Goal: Task Accomplishment & Management: Complete application form

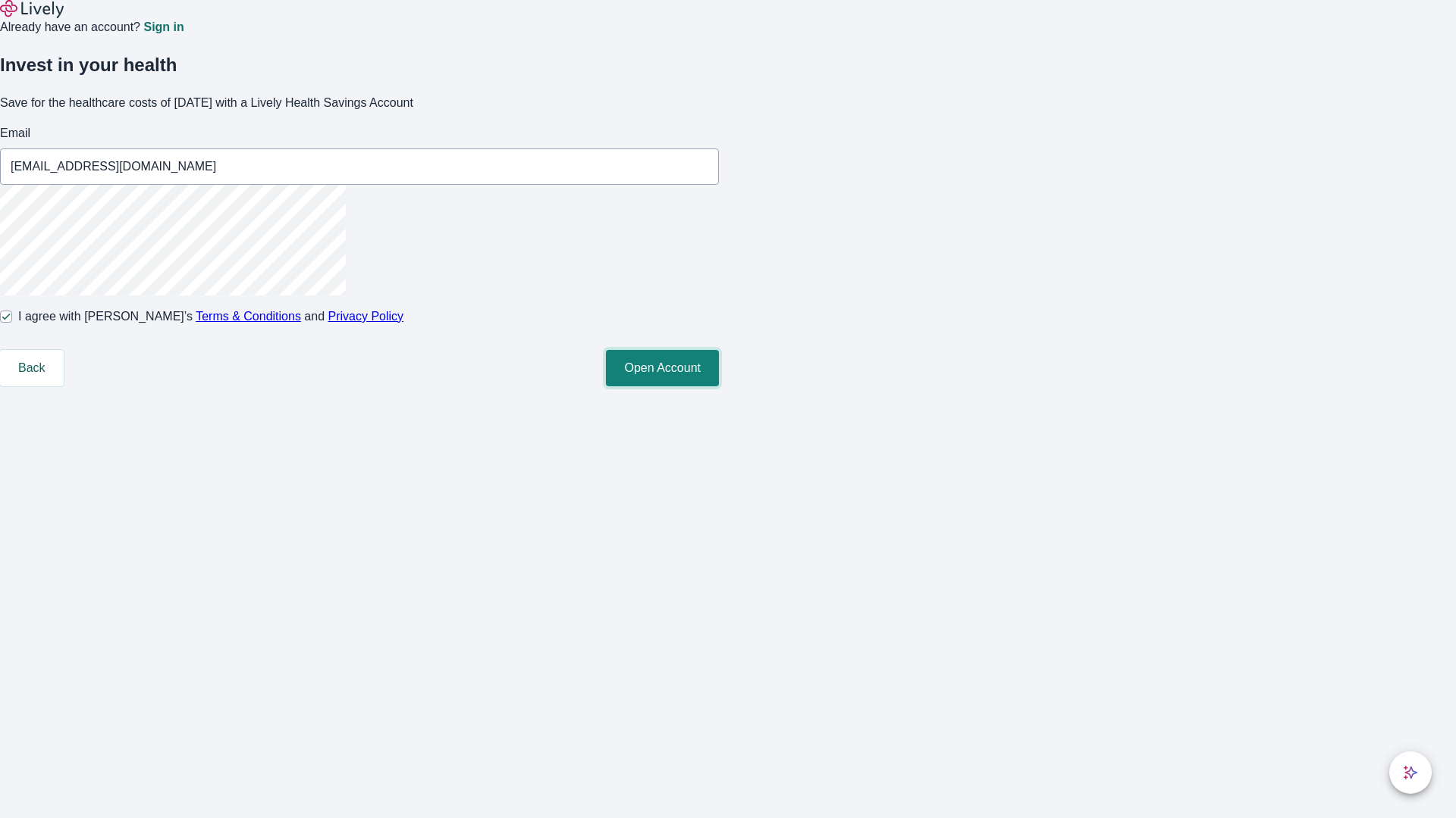
click at [719, 386] on button "Open Account" at bounding box center [662, 368] width 113 height 37
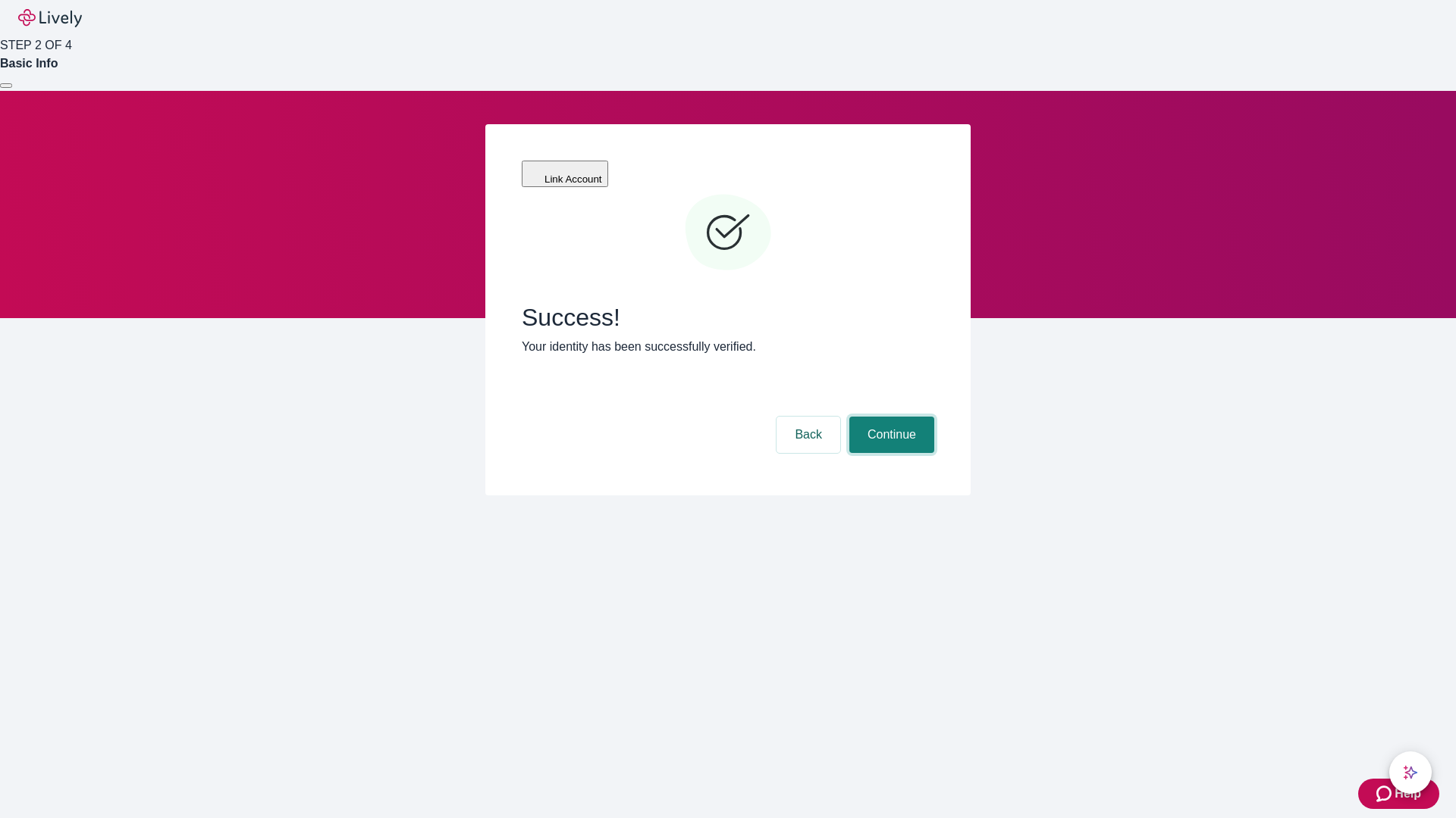
click at [890, 417] on button "Continue" at bounding box center [892, 435] width 85 height 37
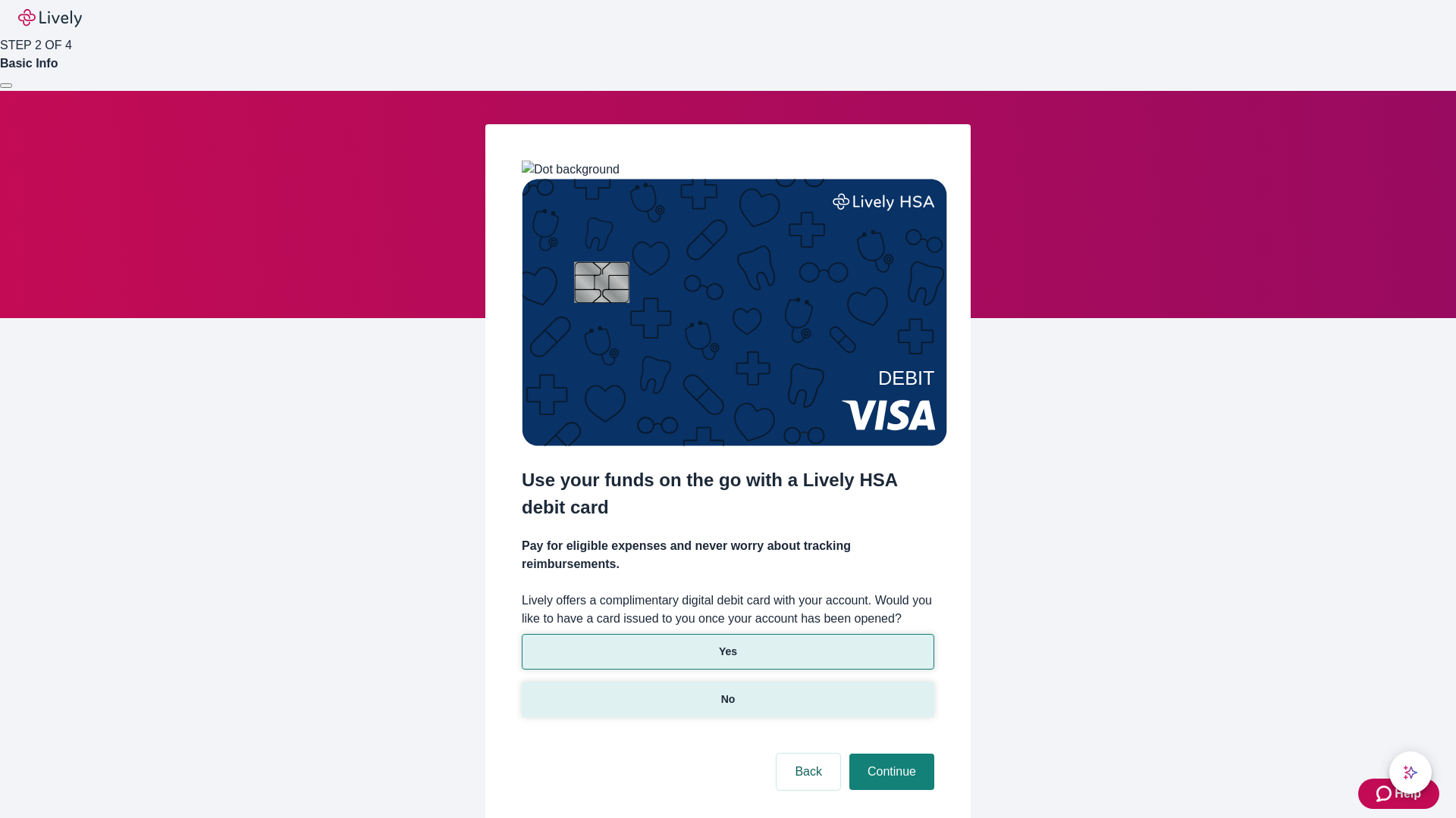
click at [728, 692] on p "No" at bounding box center [728, 699] width 15 height 16
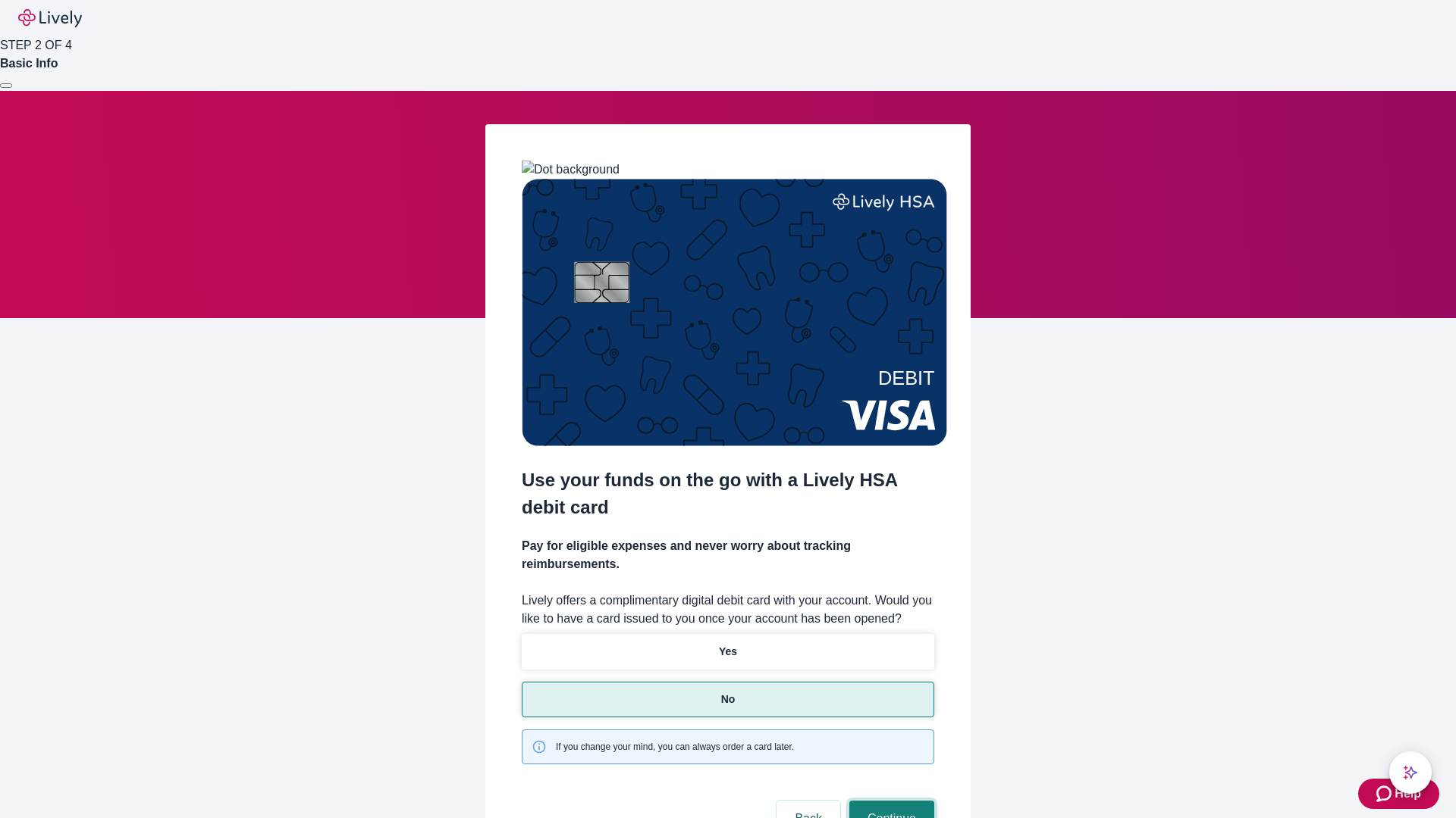
click at [890, 801] on button "Continue" at bounding box center [892, 819] width 85 height 37
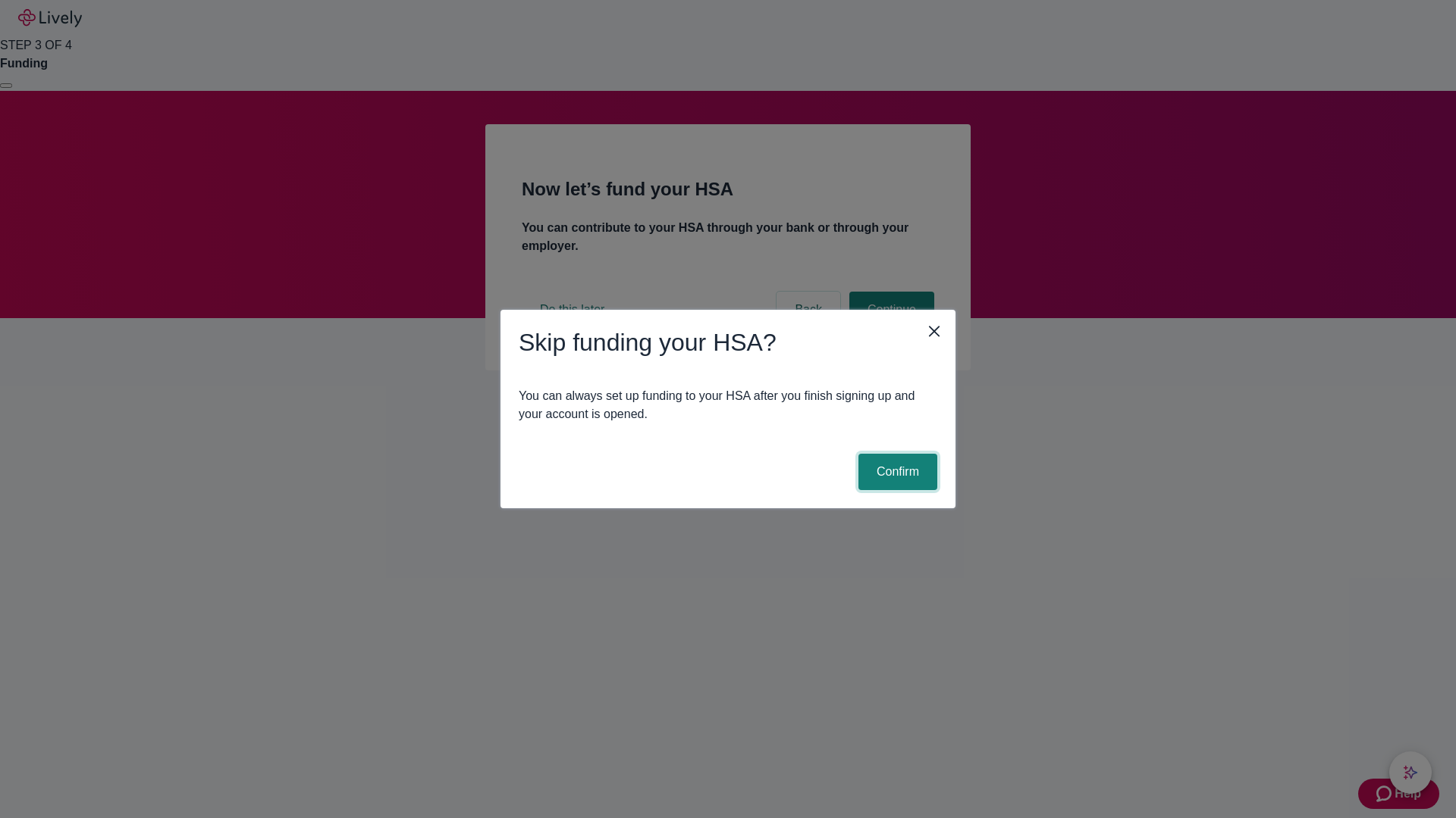
click at [896, 472] on button "Confirm" at bounding box center [898, 471] width 79 height 37
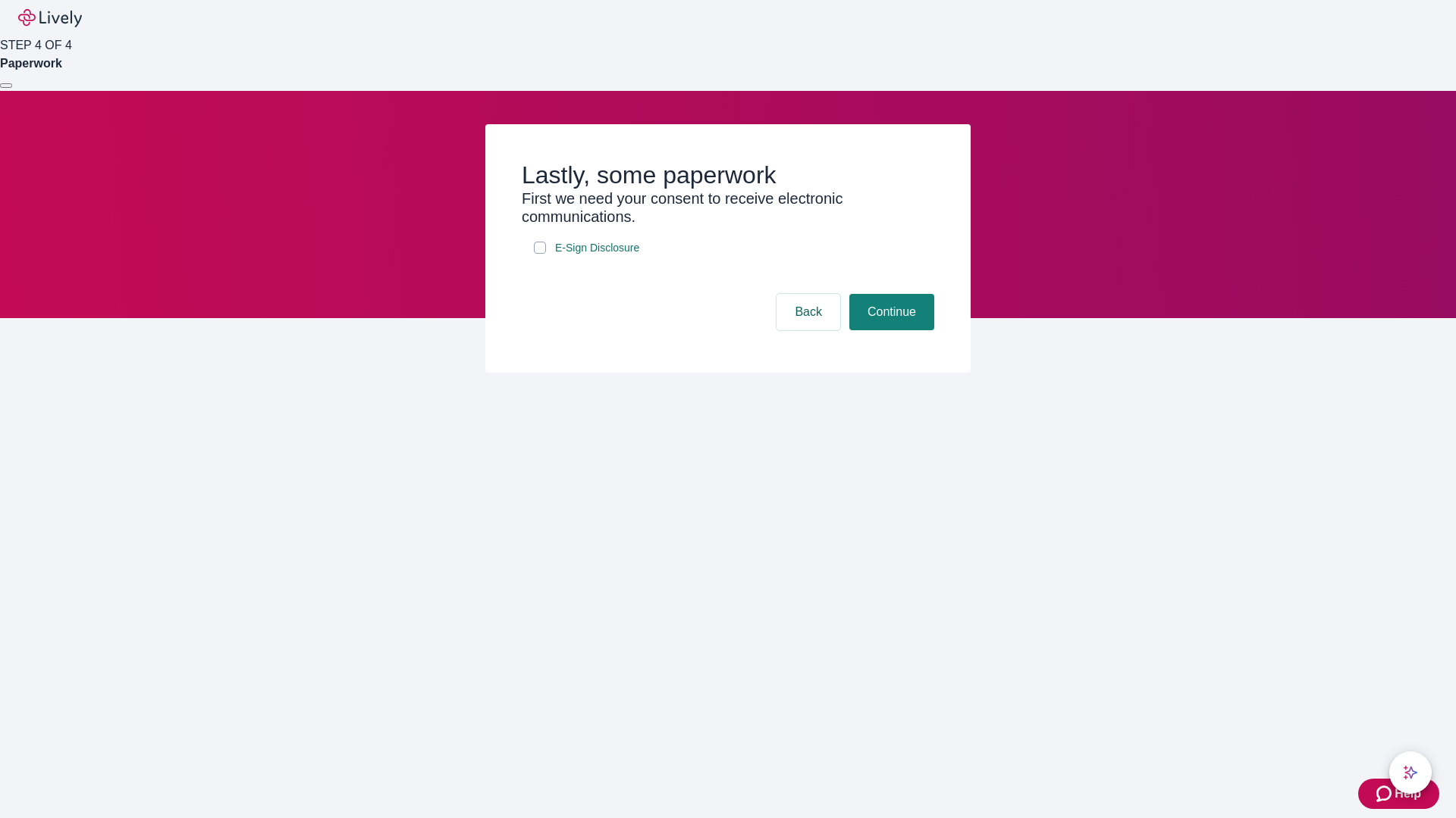
click at [540, 254] on input "E-Sign Disclosure" at bounding box center [540, 248] width 12 height 12
checkbox input "true"
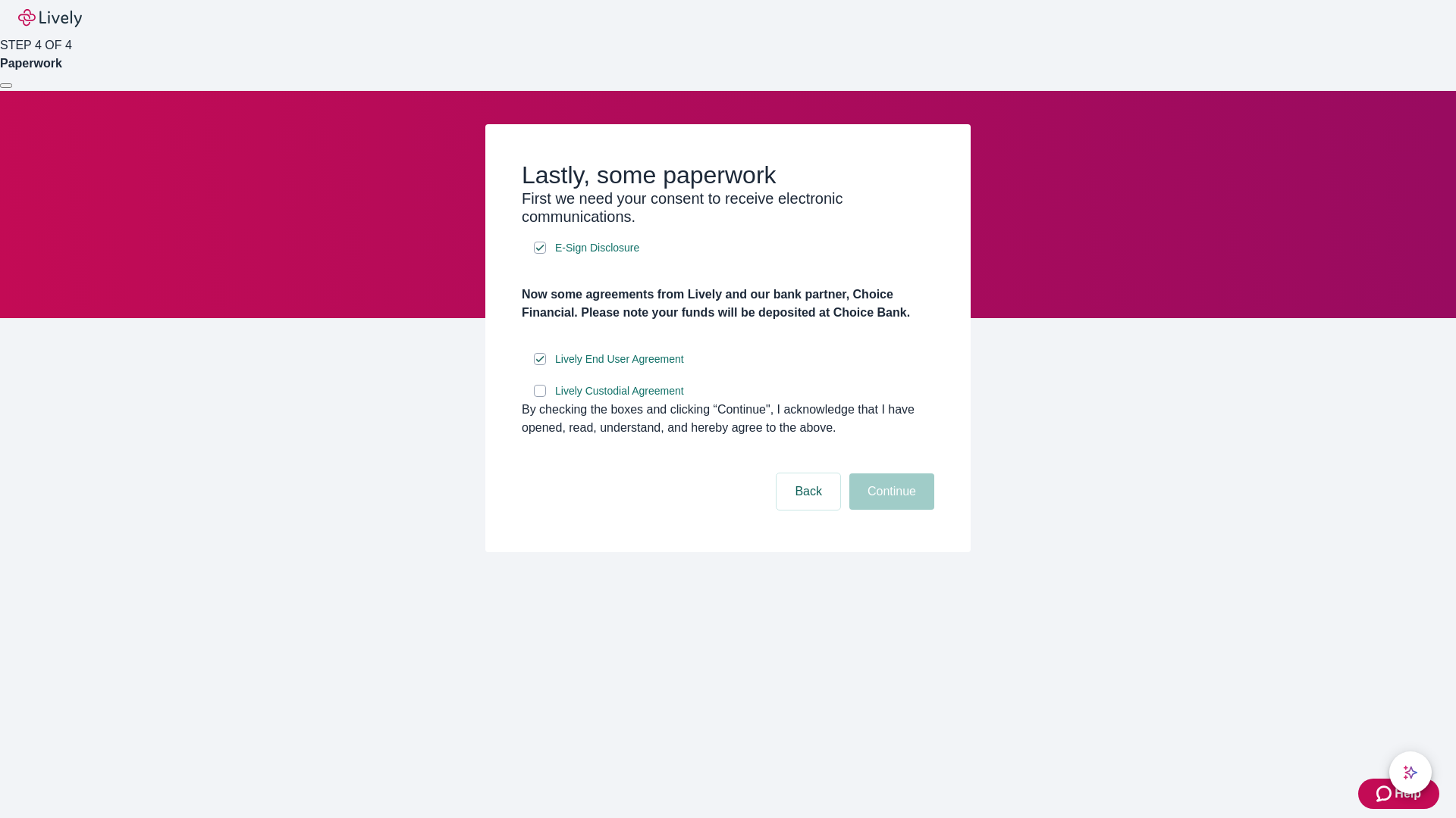
click at [540, 397] on input "Lively Custodial Agreement" at bounding box center [540, 391] width 12 height 12
checkbox input "true"
click at [890, 510] on button "Continue" at bounding box center [892, 491] width 85 height 37
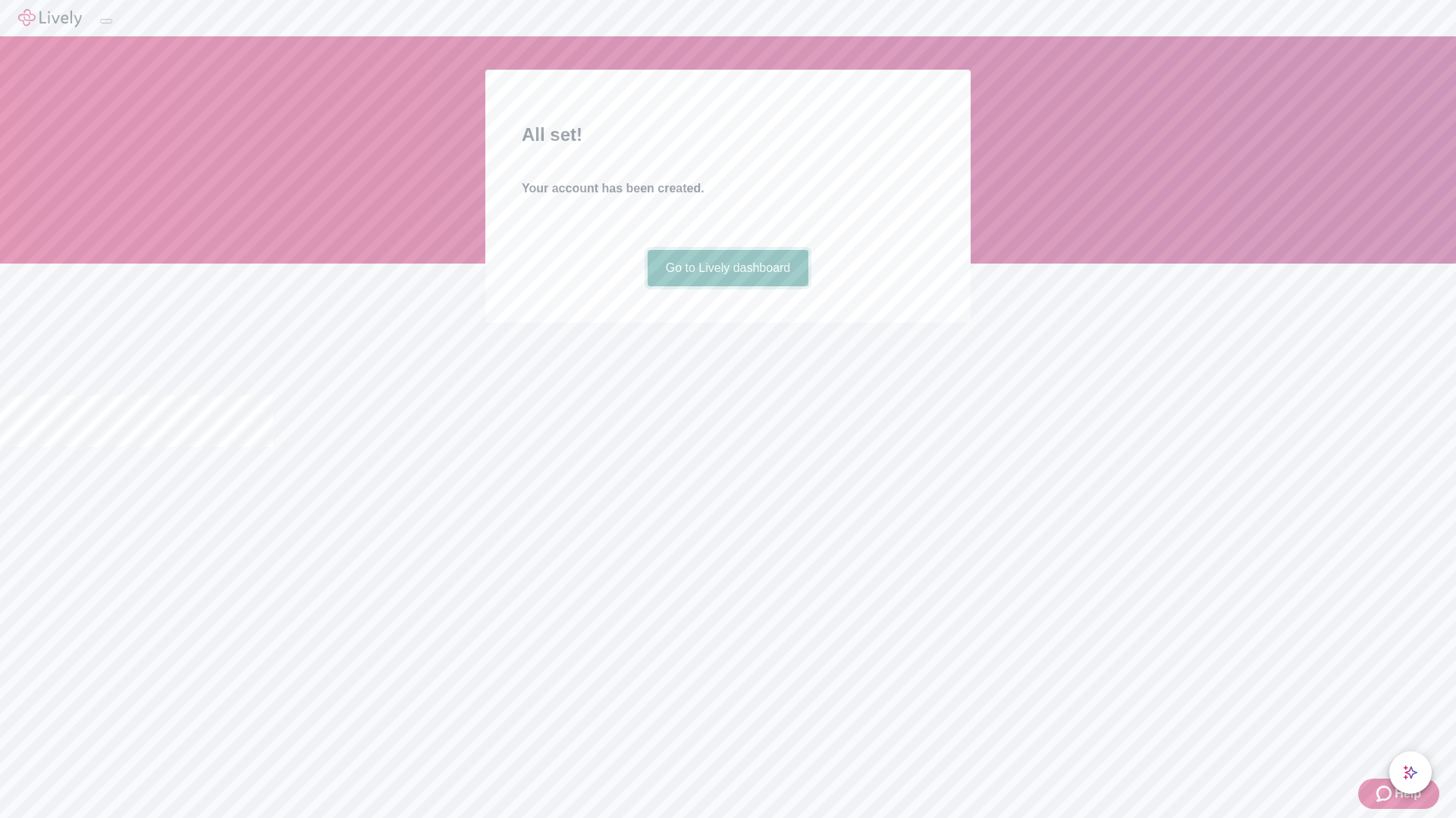
click at [728, 286] on link "Go to Lively dashboard" at bounding box center [728, 268] width 161 height 37
